Goal: Task Accomplishment & Management: Manage account settings

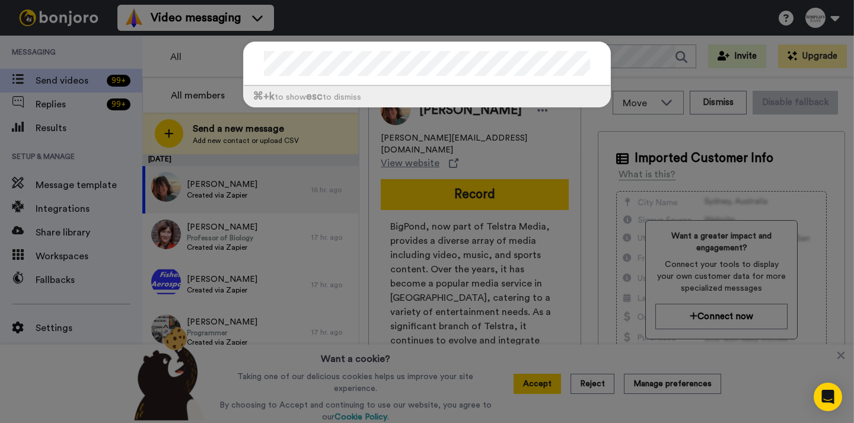
click at [235, 63] on div "⌘ +k to show esc to dismiss" at bounding box center [427, 80] width 392 height 101
click at [257, 62] on div at bounding box center [427, 64] width 367 height 44
click at [244, 45] on div at bounding box center [427, 64] width 367 height 44
click at [427, 99] on div "⌘ +k to show esc to dismiss" at bounding box center [427, 96] width 367 height 21
click at [221, 47] on div "⌘ +k to show esc to dismiss" at bounding box center [427, 211] width 854 height 423
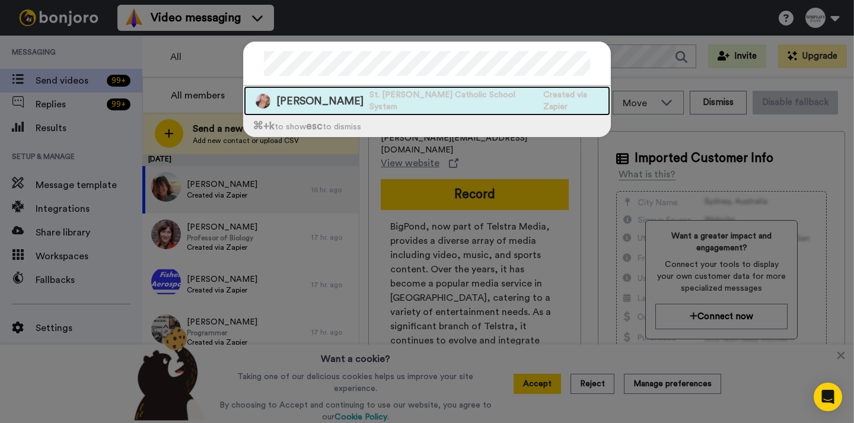
click at [383, 98] on span "St. [PERSON_NAME] Catholic School System" at bounding box center [454, 101] width 168 height 24
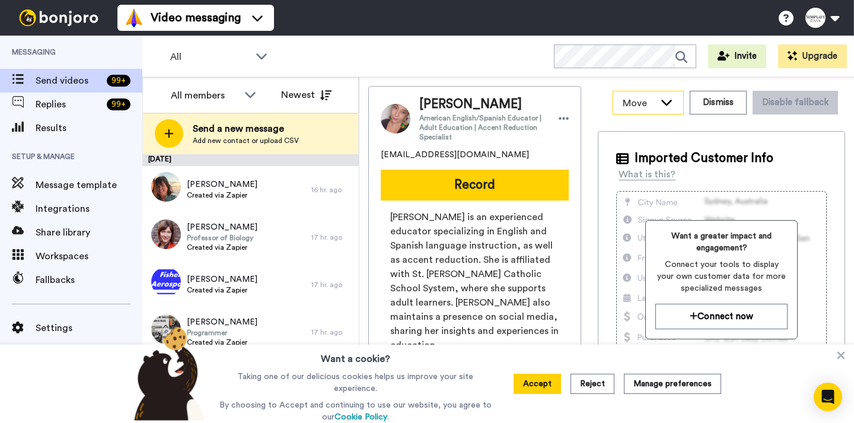
click at [664, 100] on icon at bounding box center [667, 102] width 14 height 12
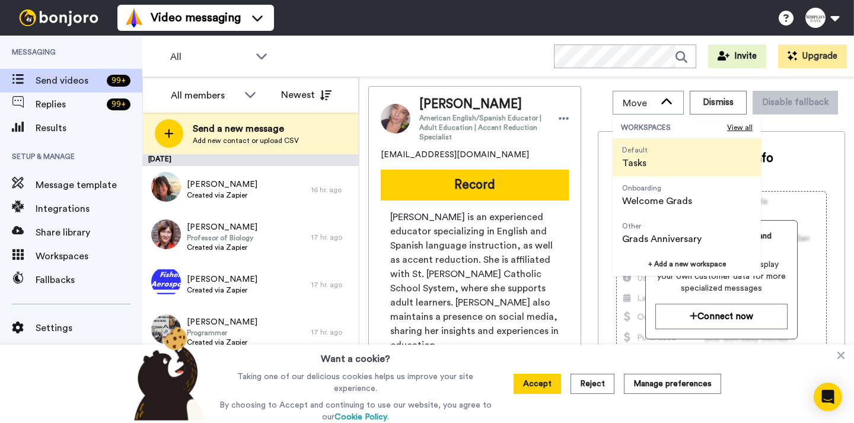
click at [484, 153] on div "[EMAIL_ADDRESS][DOMAIN_NAME]" at bounding box center [475, 155] width 188 height 12
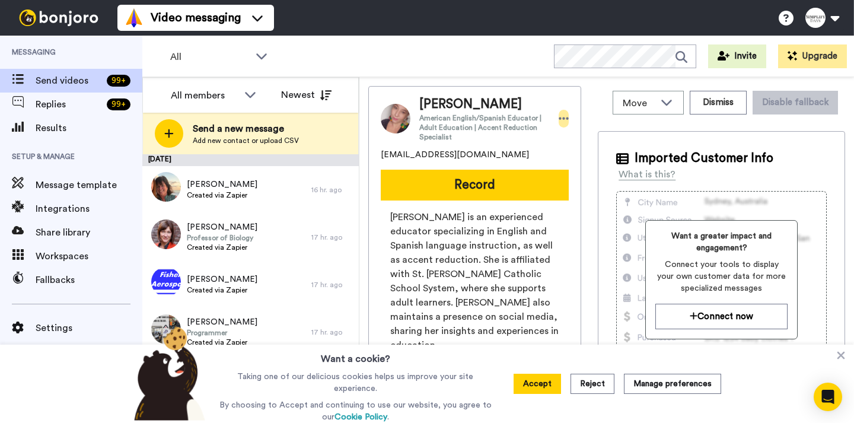
click at [560, 120] on icon at bounding box center [564, 119] width 11 height 12
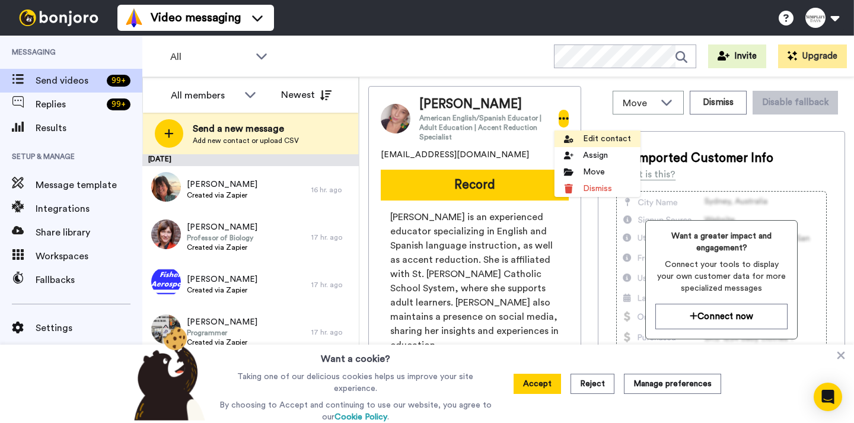
click at [594, 133] on li "Edit contact" at bounding box center [598, 139] width 86 height 17
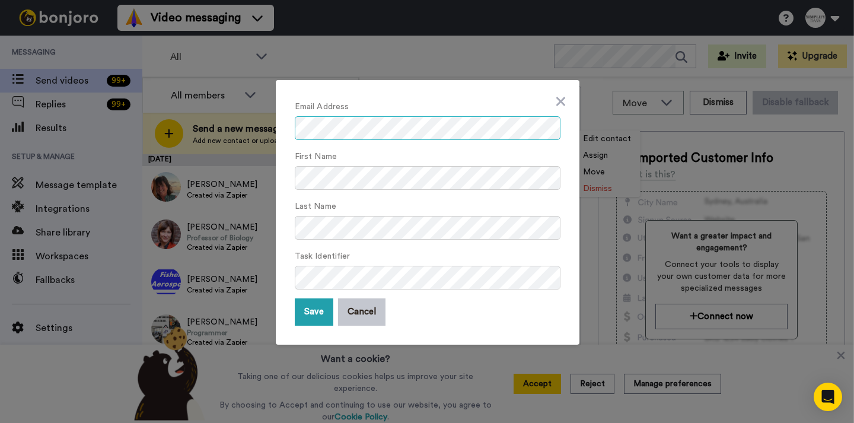
click at [264, 129] on div "Email Address First Name Last Name Task Identifier Save Cancel" at bounding box center [427, 211] width 854 height 423
click at [313, 314] on button "Save" at bounding box center [314, 311] width 39 height 27
